Goal: Find specific page/section: Find specific page/section

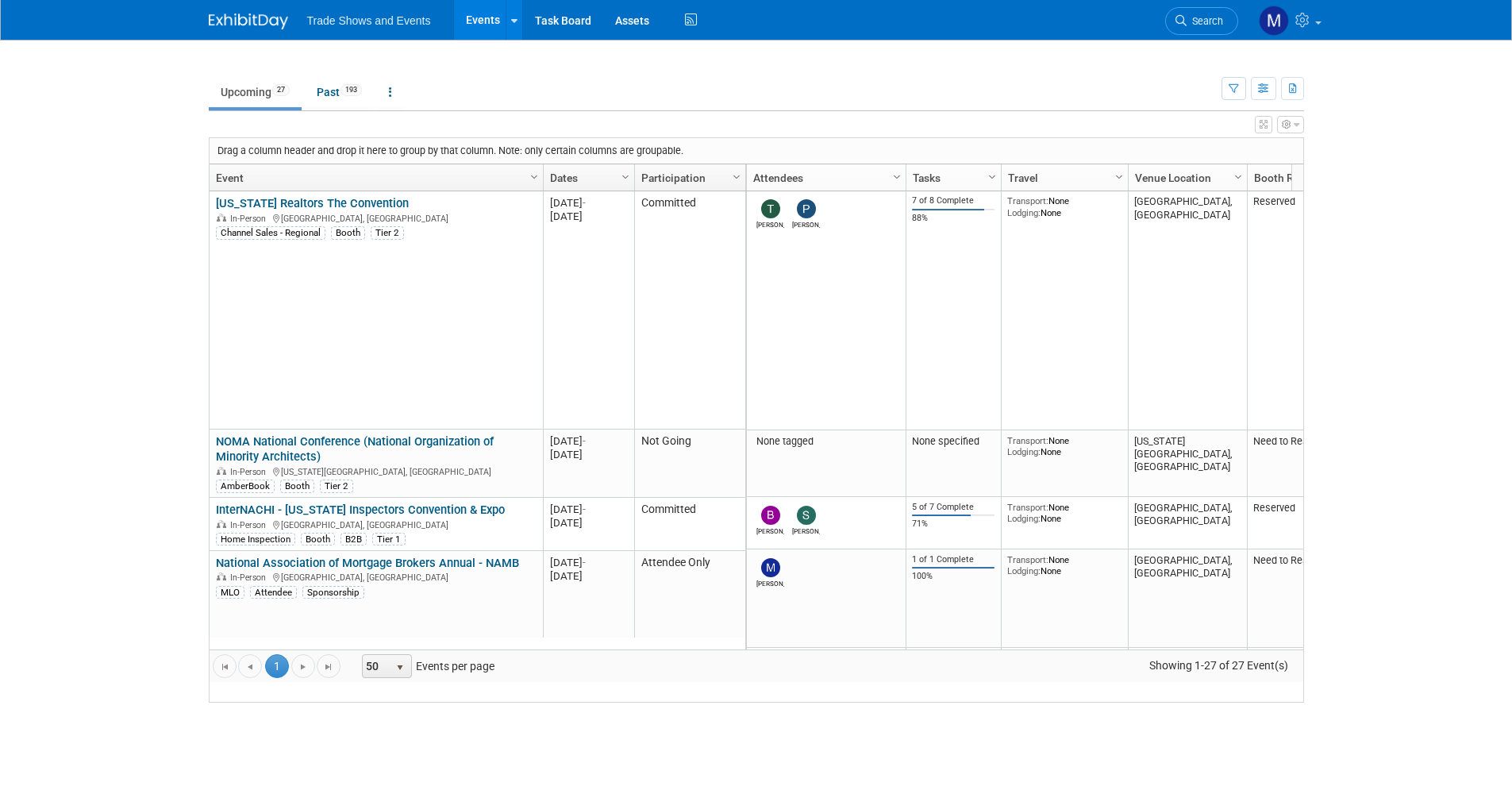
click at [262, 26] on img at bounding box center [249, 22] width 80 height 16
click at [307, 23] on span "Trade Shows and Events" at bounding box center [369, 20] width 123 height 13
click at [254, 23] on img at bounding box center [249, 22] width 80 height 16
